Goal: Information Seeking & Learning: Find specific fact

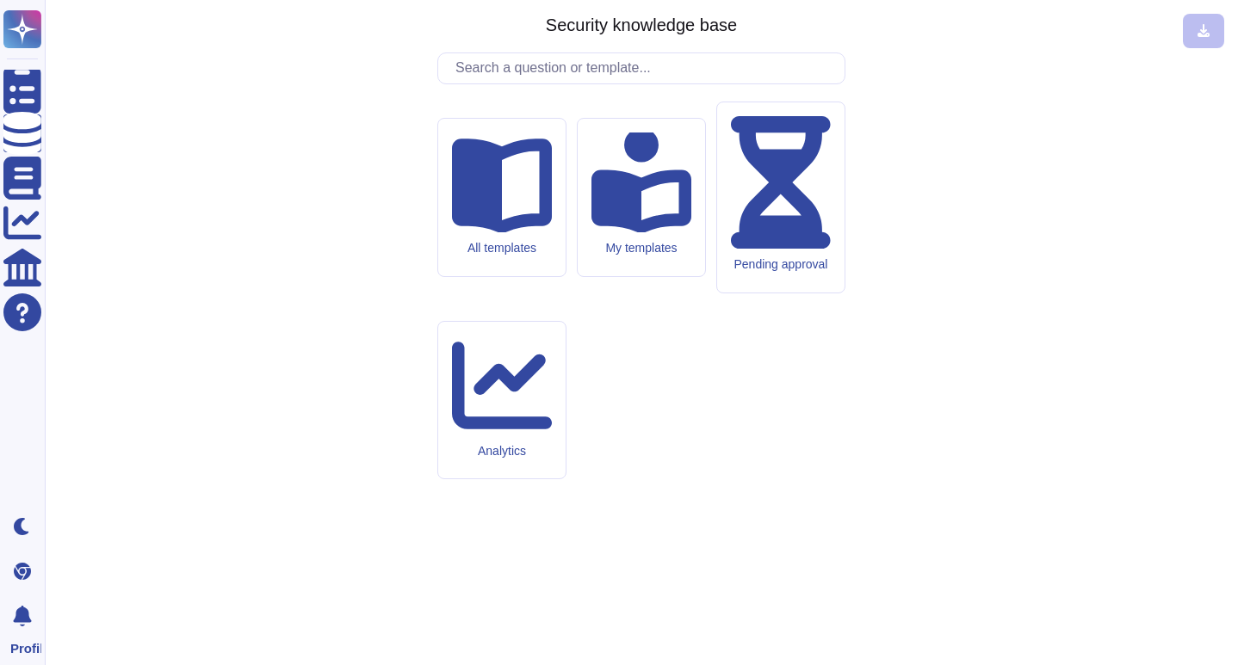
click at [591, 84] on input "text" at bounding box center [646, 68] width 398 height 30
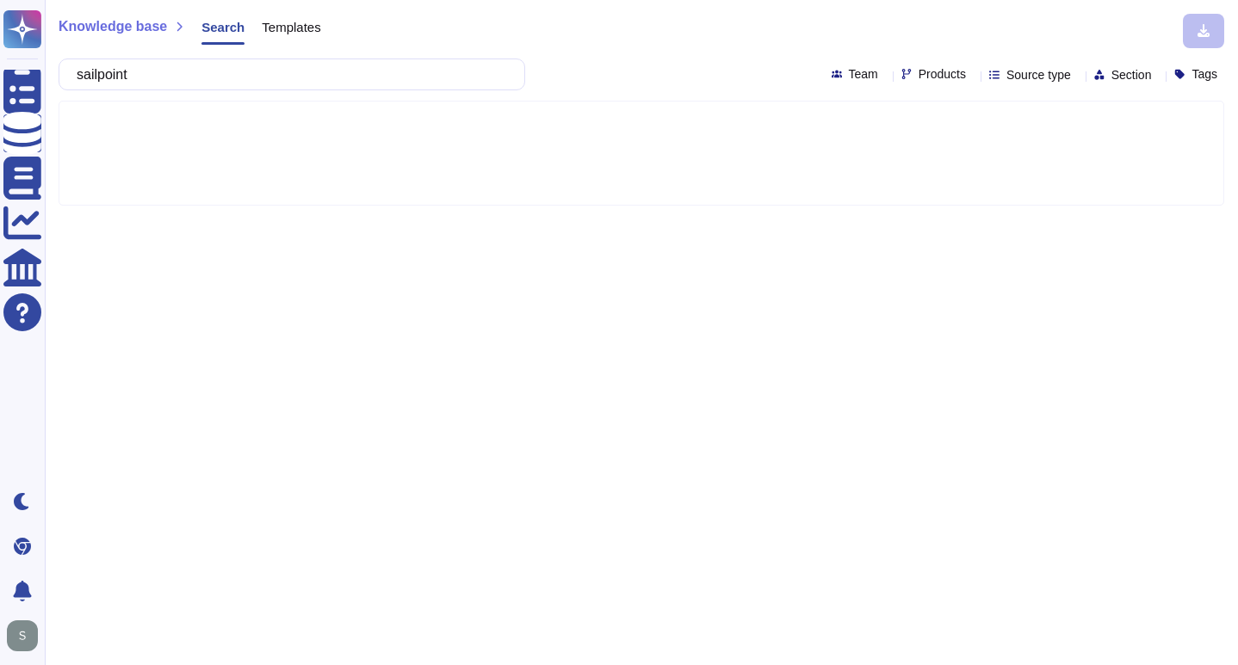
type input "sailpoint"
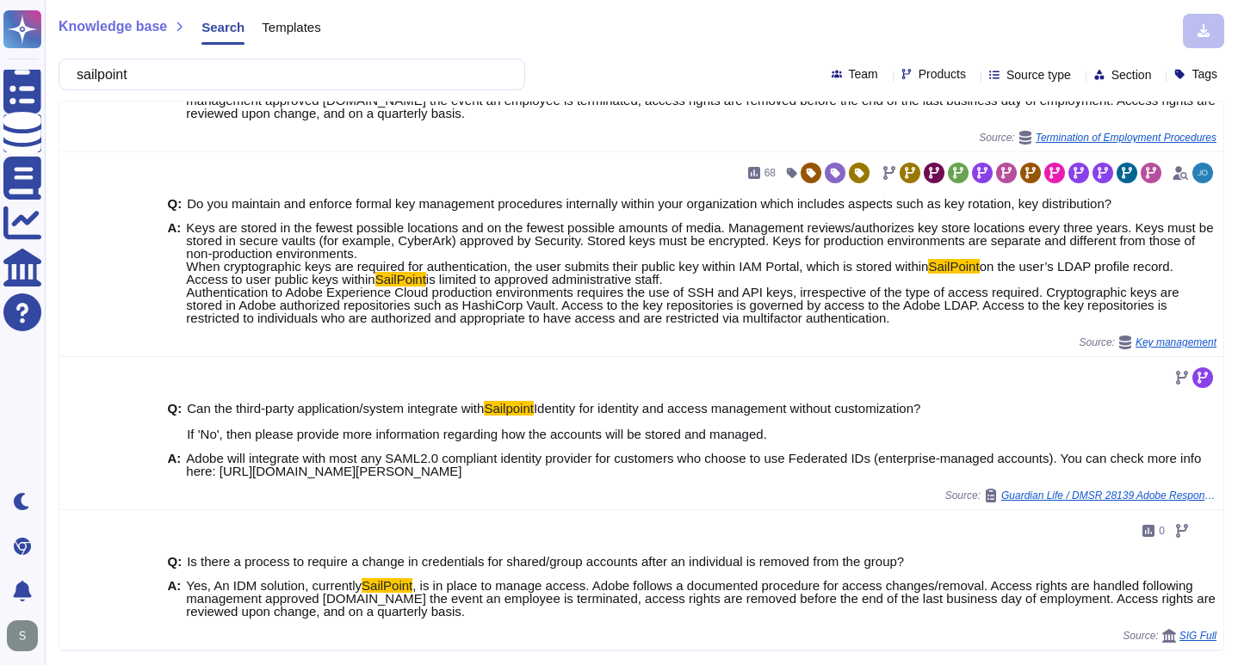
scroll to position [721, 0]
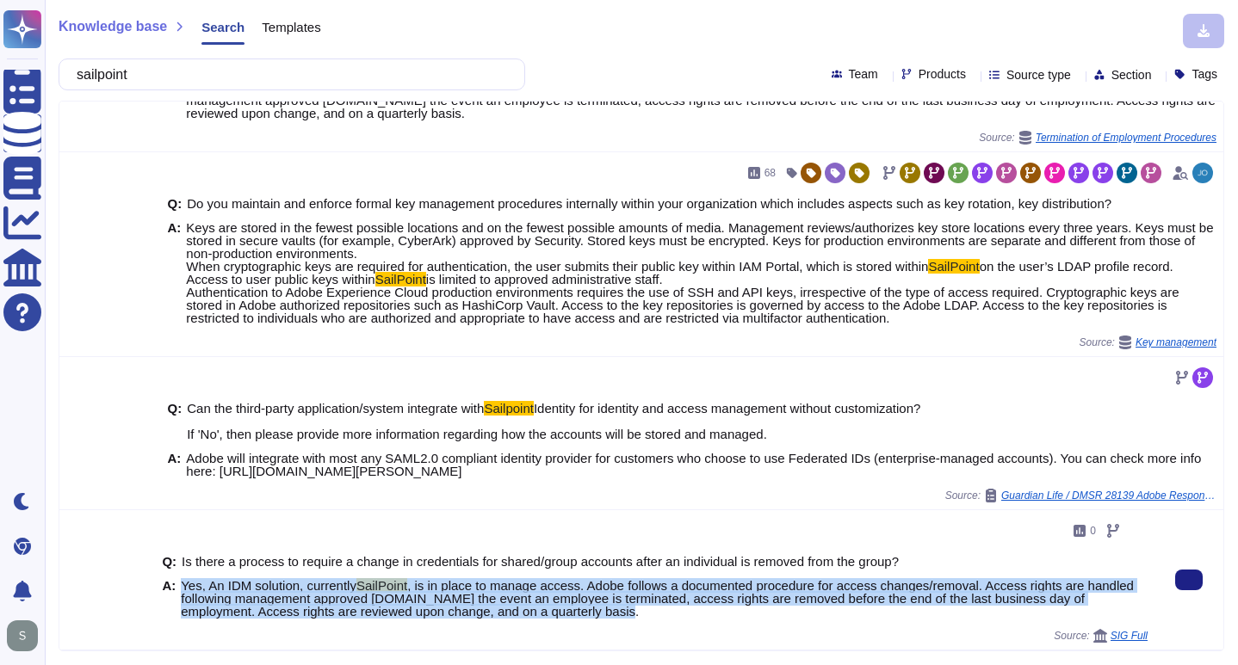
drag, startPoint x: 654, startPoint y: 616, endPoint x: 191, endPoint y: 575, distance: 465.0
click at [191, 575] on div "Q: Is there a process to require a change in credentials for shared/group accou…" at bounding box center [655, 587] width 986 height 84
copy span "Yes, An IDM solution, currently SailPoint , is in place to manage access. Adobe…"
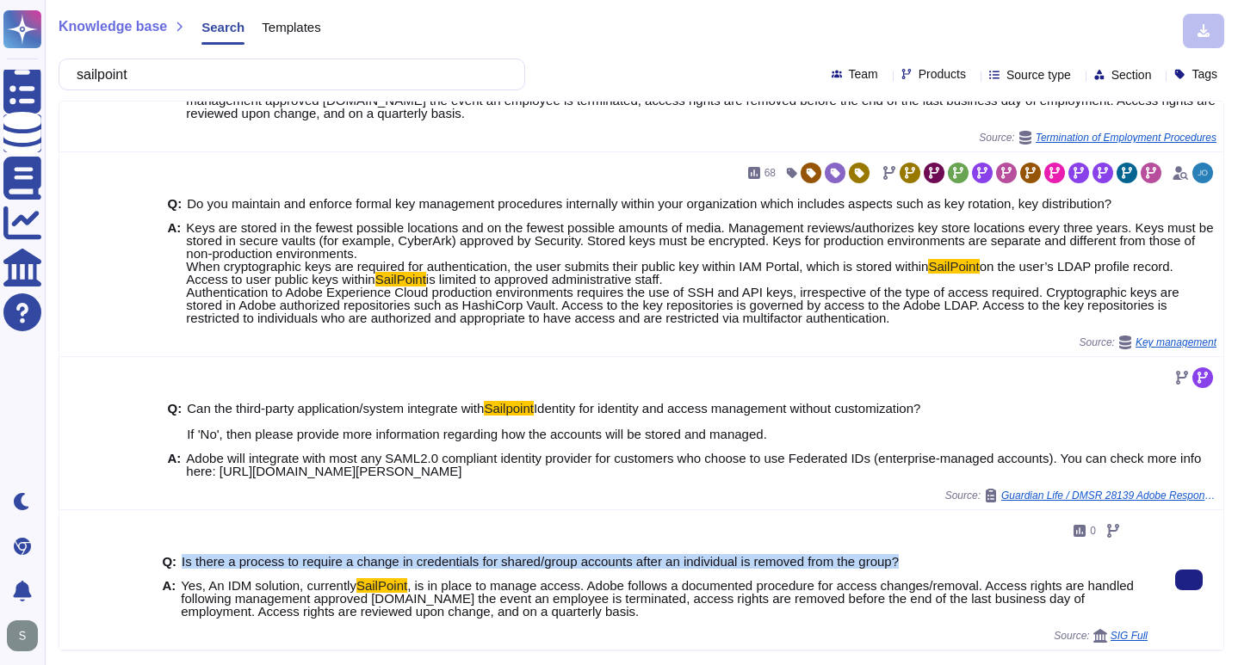
drag, startPoint x: 919, startPoint y: 563, endPoint x: 182, endPoint y: 566, distance: 736.9
click at [182, 566] on div "Q: Is there a process to require a change in credentials for shared/group accou…" at bounding box center [655, 561] width 986 height 13
copy span "Is there a process to require a change in credentials for shared/group accounts…"
